Goal: Task Accomplishment & Management: Use online tool/utility

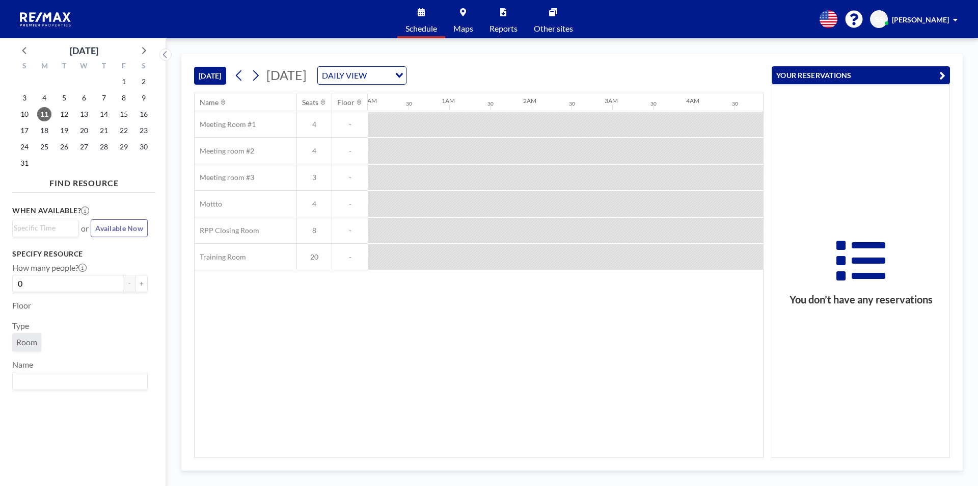
scroll to position [0, 652]
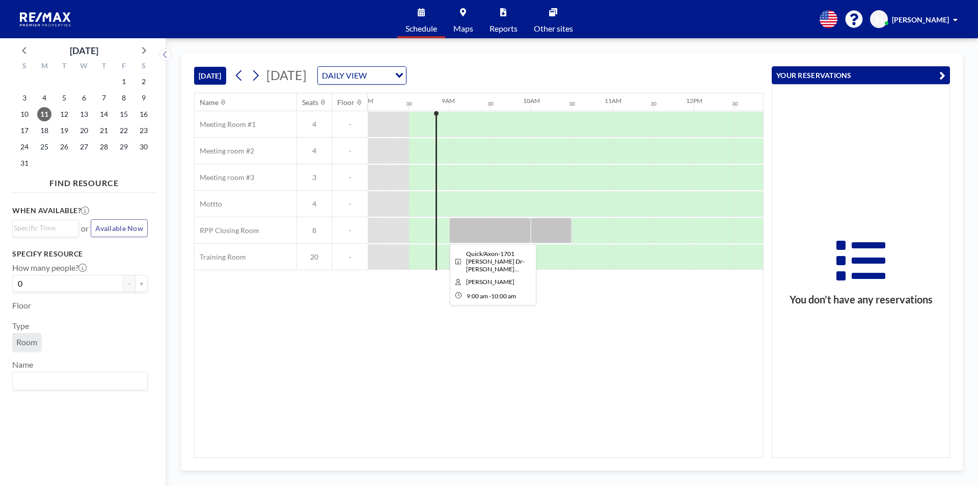
click at [462, 231] on div at bounding box center [490, 230] width 82 height 25
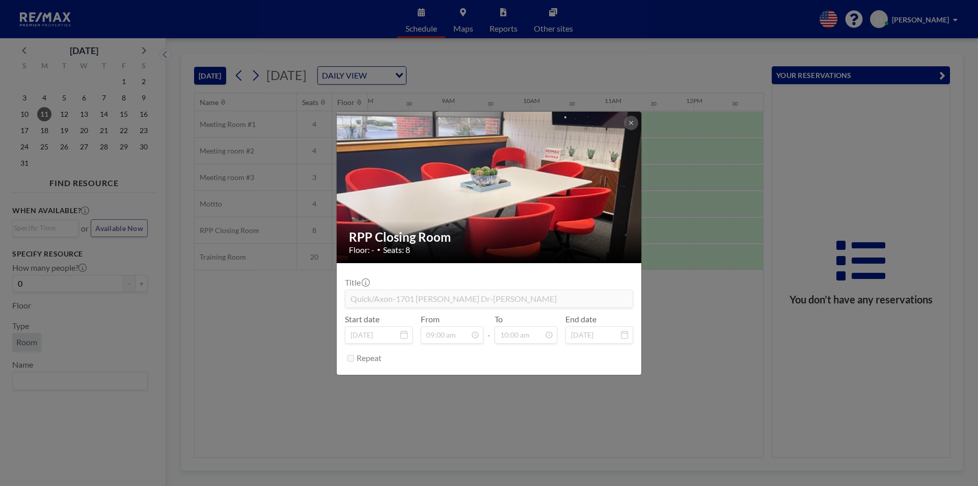
click at [40, 119] on div "RPP Closing Room Floor: - • Seats: 8 Title Quick/Axon-1701 [PERSON_NAME] Dr-[PE…" at bounding box center [489, 243] width 978 height 486
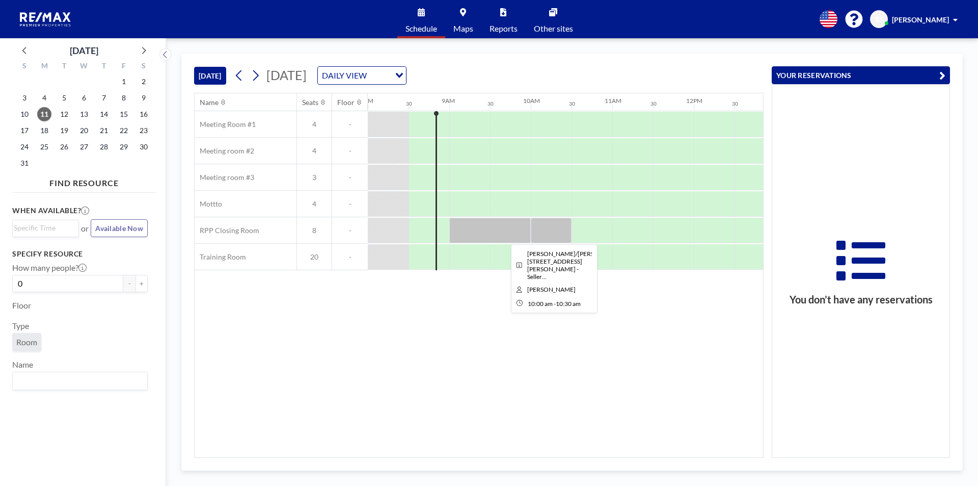
click at [548, 236] on div at bounding box center [551, 230] width 41 height 25
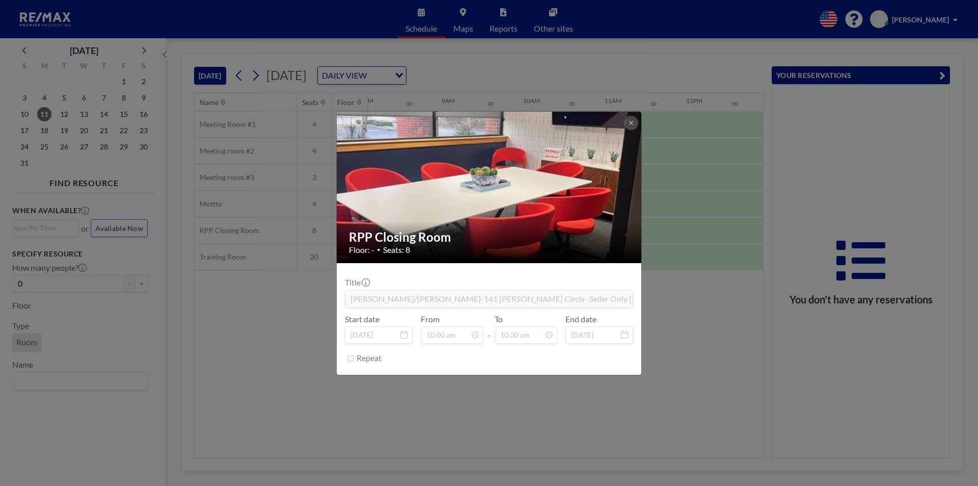
click at [264, 313] on div "RPP Closing Room Floor: - • Seats: 8 Title [PERSON_NAME]/[PERSON_NAME]-141 [PER…" at bounding box center [489, 243] width 978 height 486
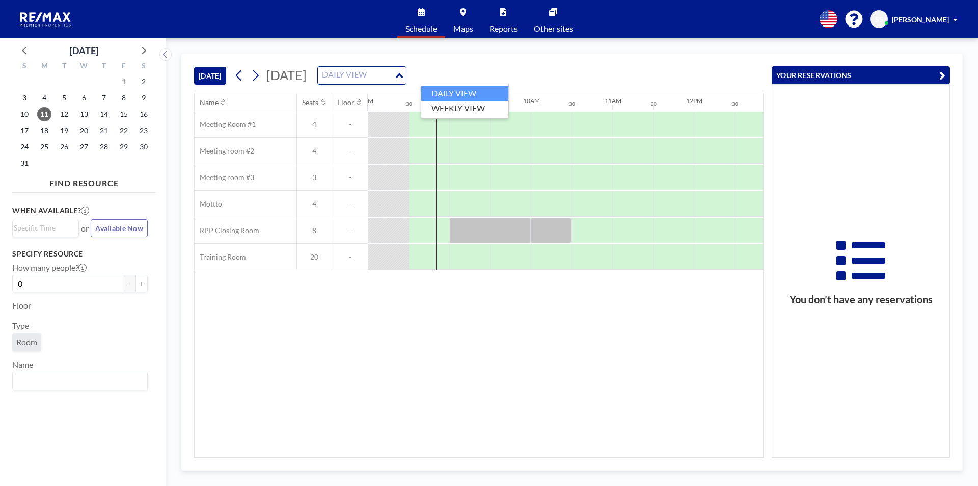
click at [394, 76] on div "DAILY VIEW" at bounding box center [356, 74] width 76 height 15
click at [469, 104] on li "WEEKLY VIEW" at bounding box center [464, 108] width 87 height 15
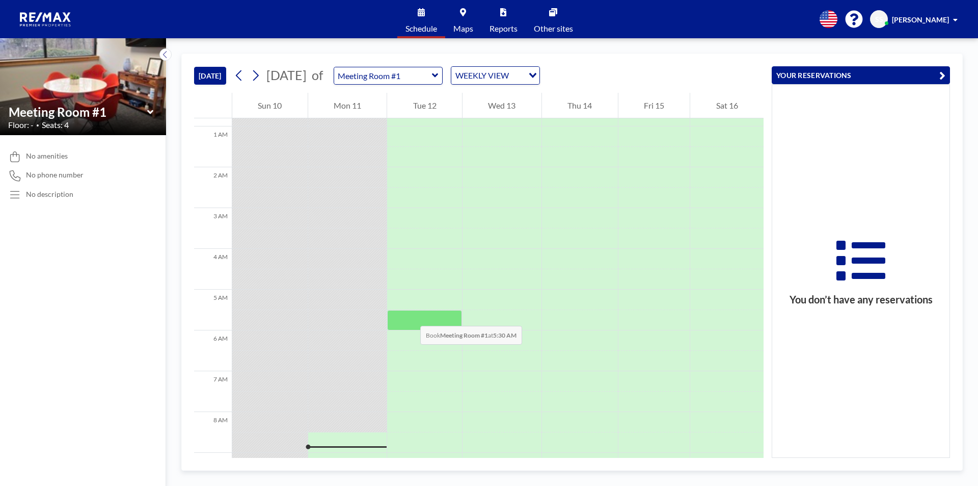
scroll to position [71, 0]
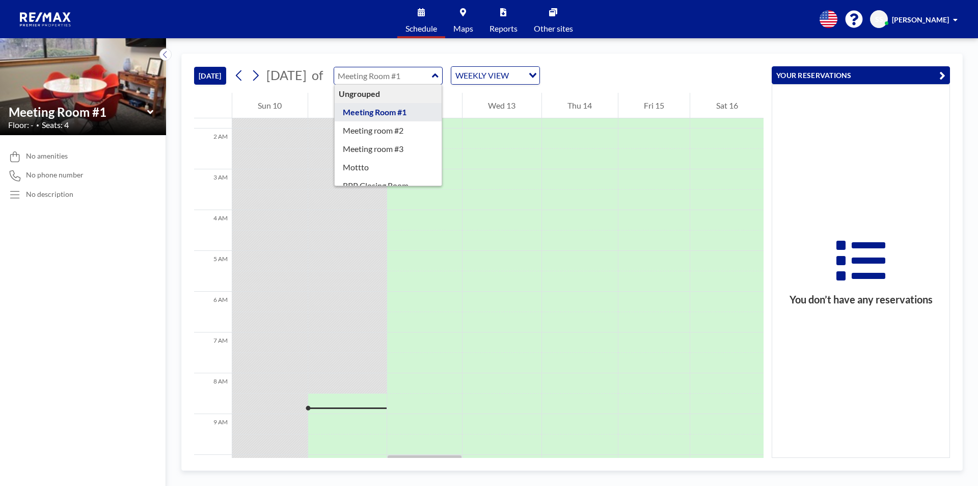
click at [432, 70] on input "text" at bounding box center [383, 75] width 98 height 17
type input "RPP Closing Room"
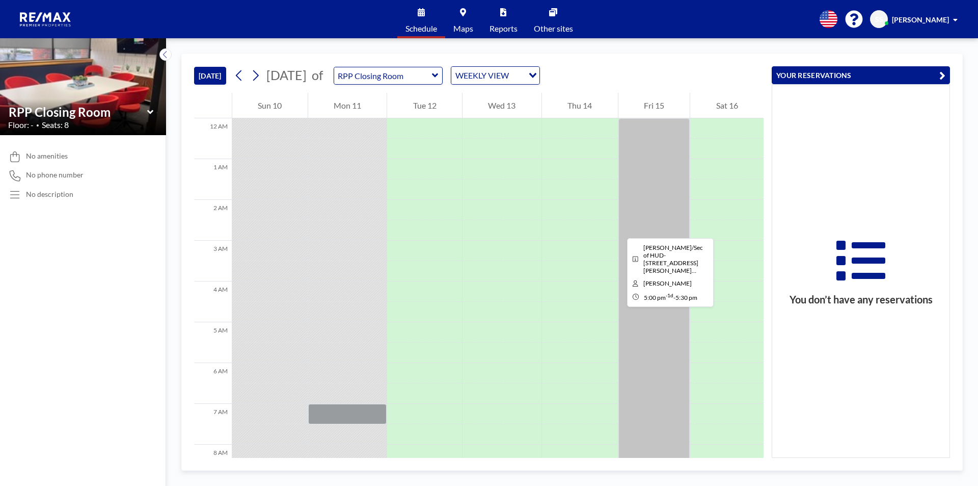
scroll to position [51, 0]
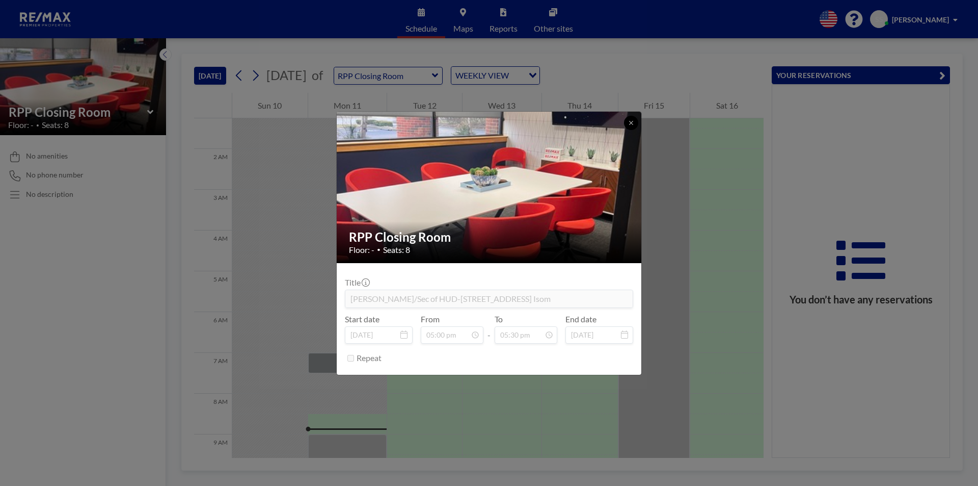
click at [628, 126] on button at bounding box center [631, 123] width 14 height 14
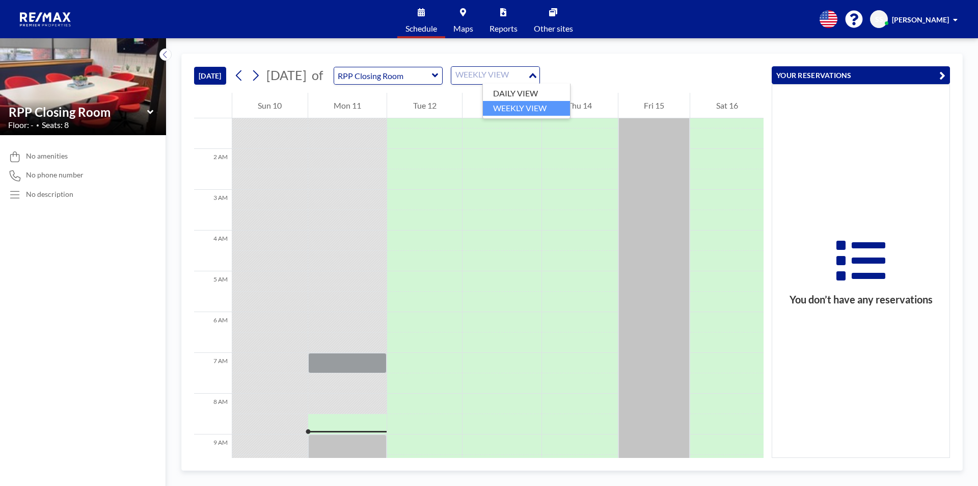
click at [528, 81] on div "WEEKLY VIEW" at bounding box center [490, 74] width 76 height 15
click at [529, 96] on li "DAILY VIEW" at bounding box center [526, 93] width 87 height 15
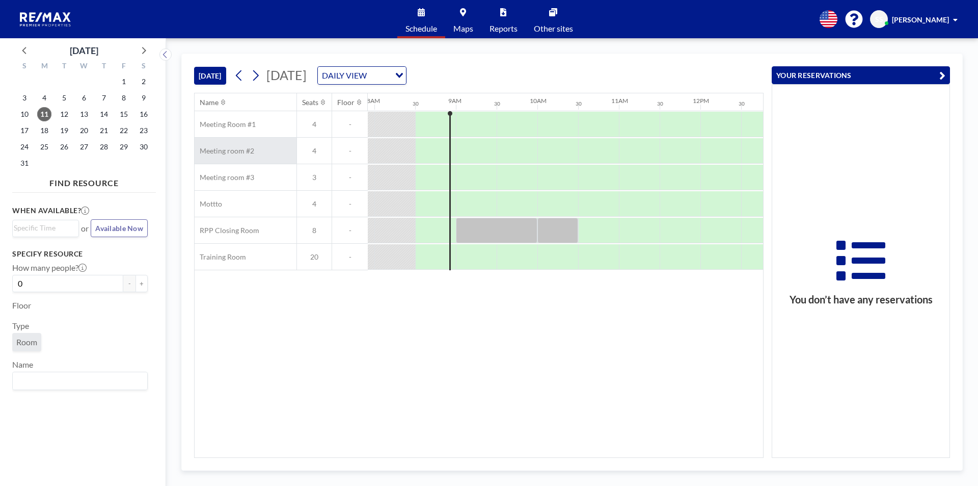
scroll to position [0, 652]
